Goal: Transaction & Acquisition: Purchase product/service

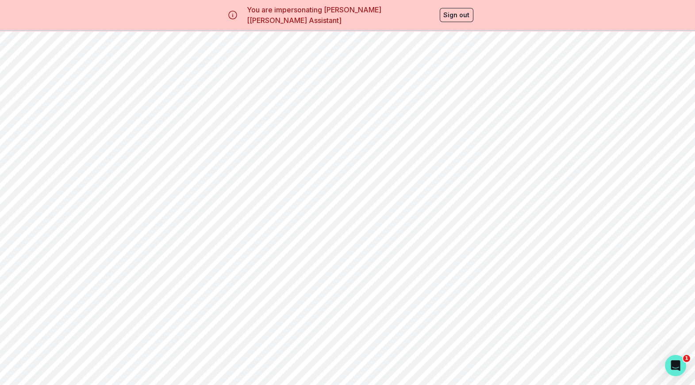
click at [526, 180] on link "Review & Purchase" at bounding box center [538, 172] width 84 height 18
click at [510, 141] on button "Reserve your mentor now" at bounding box center [544, 147] width 124 height 19
